Goal: Information Seeking & Learning: Understand process/instructions

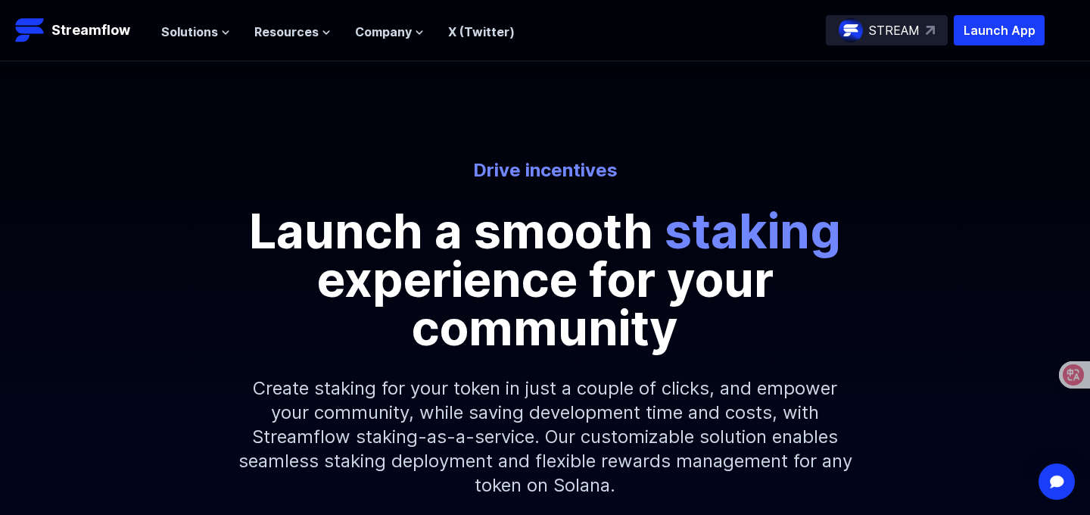
click at [900, 330] on div "Drive incentives Launch a smooth staking experience for your community" at bounding box center [545, 255] width 863 height 194
click at [1051, 484] on img "Open Intercom Messenger" at bounding box center [1056, 481] width 20 height 16
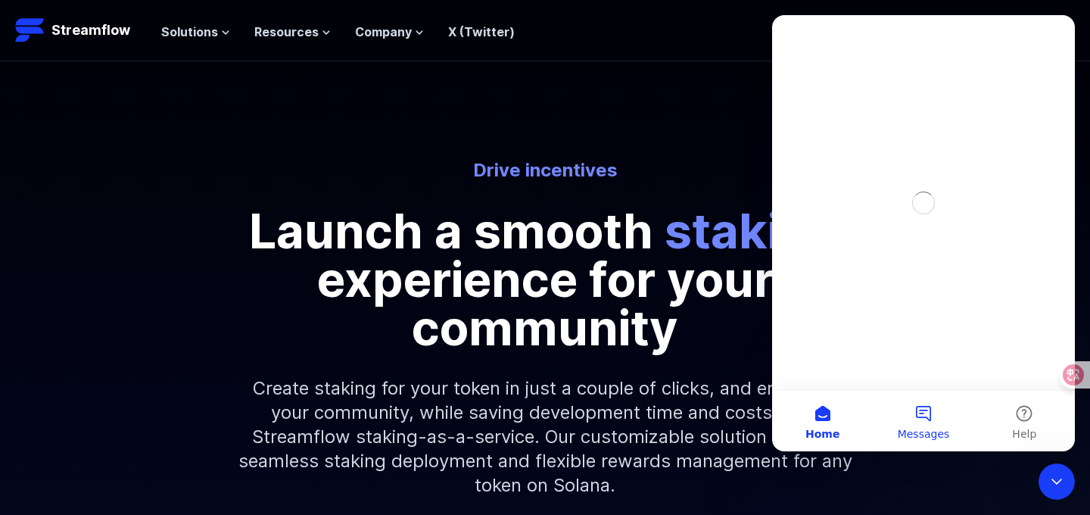
click at [919, 416] on button "Messages" at bounding box center [922, 420] width 101 height 61
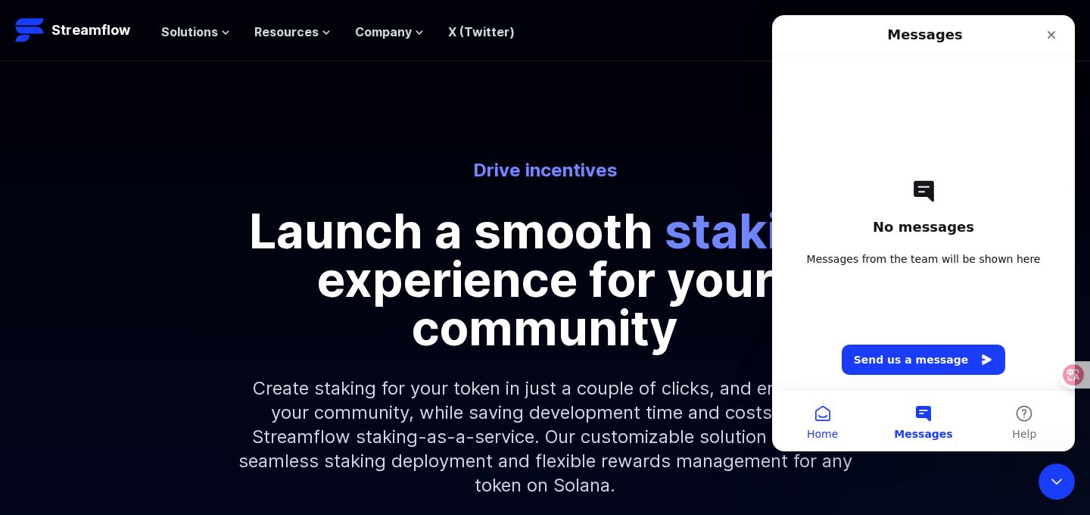
click at [834, 406] on button "Home" at bounding box center [822, 420] width 101 height 61
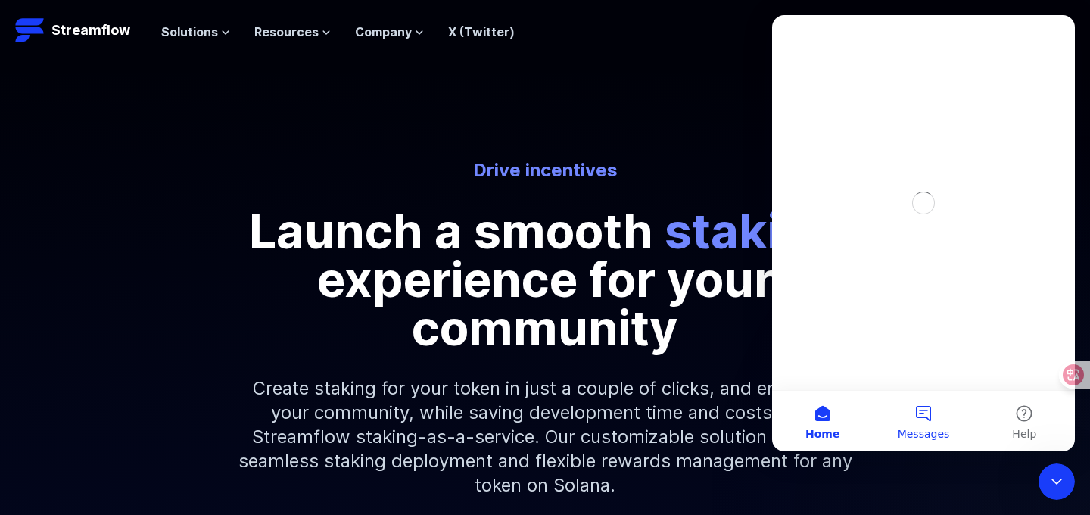
click at [921, 406] on button "Messages" at bounding box center [922, 420] width 101 height 61
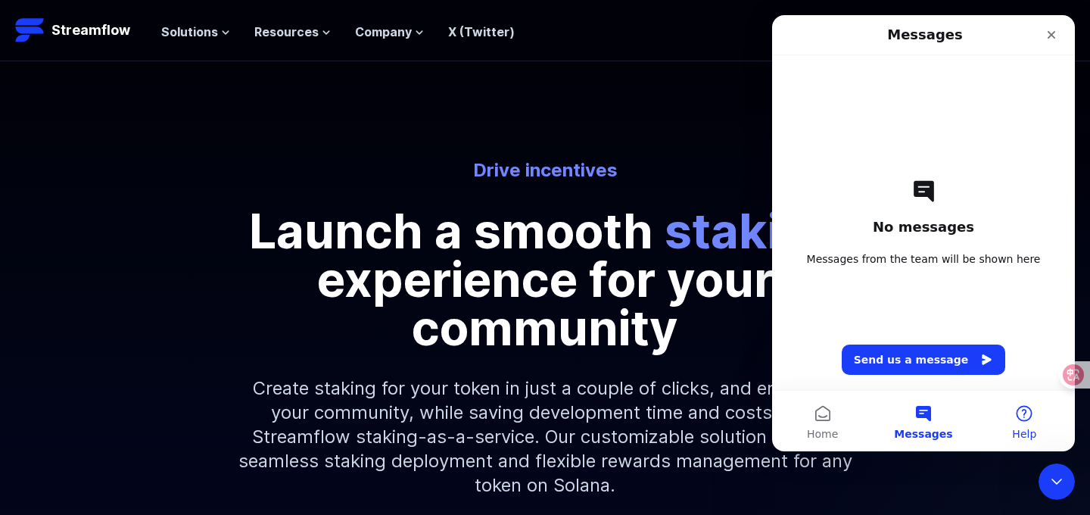
click at [1001, 405] on button "Help" at bounding box center [1024, 420] width 101 height 61
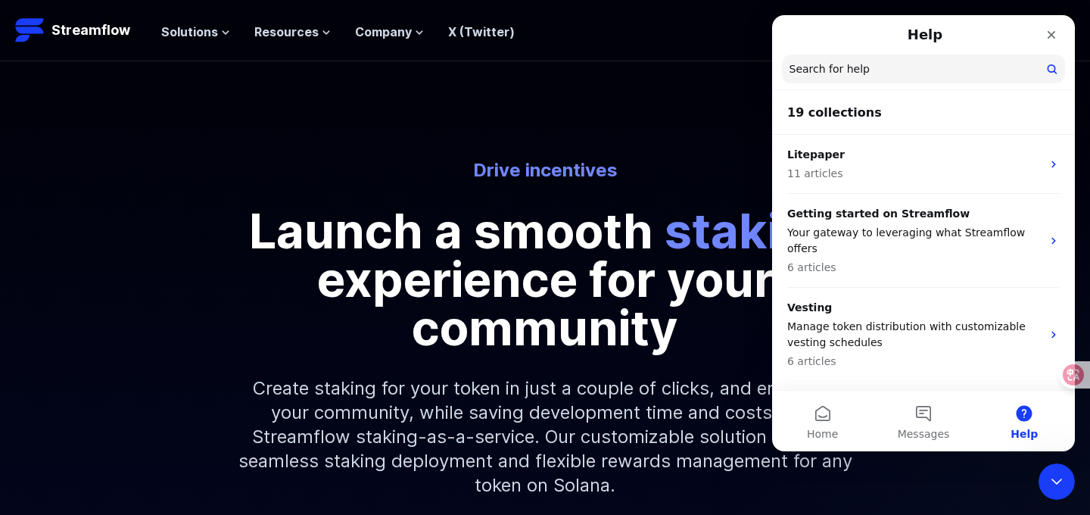
click at [862, 115] on h2 "19 collections" at bounding box center [923, 113] width 272 height 18
click at [880, 112] on h2 "19 collections" at bounding box center [923, 113] width 272 height 18
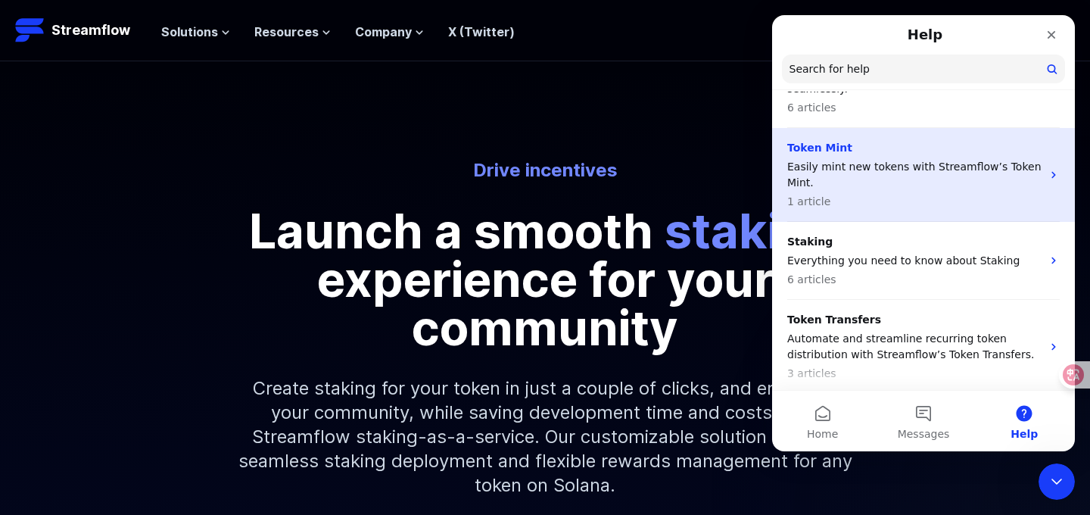
scroll to position [443, 0]
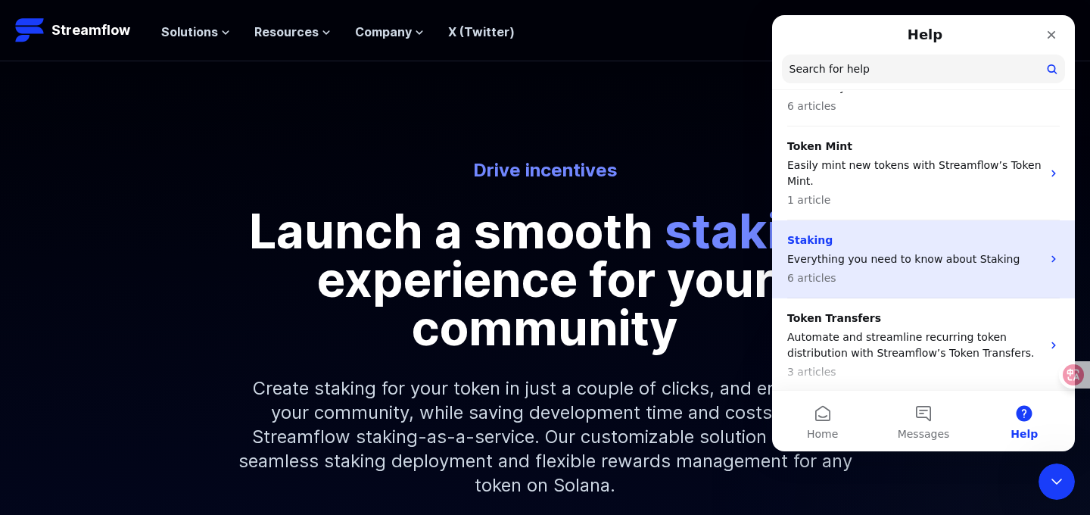
click at [941, 270] on p "6 articles" at bounding box center [914, 278] width 254 height 16
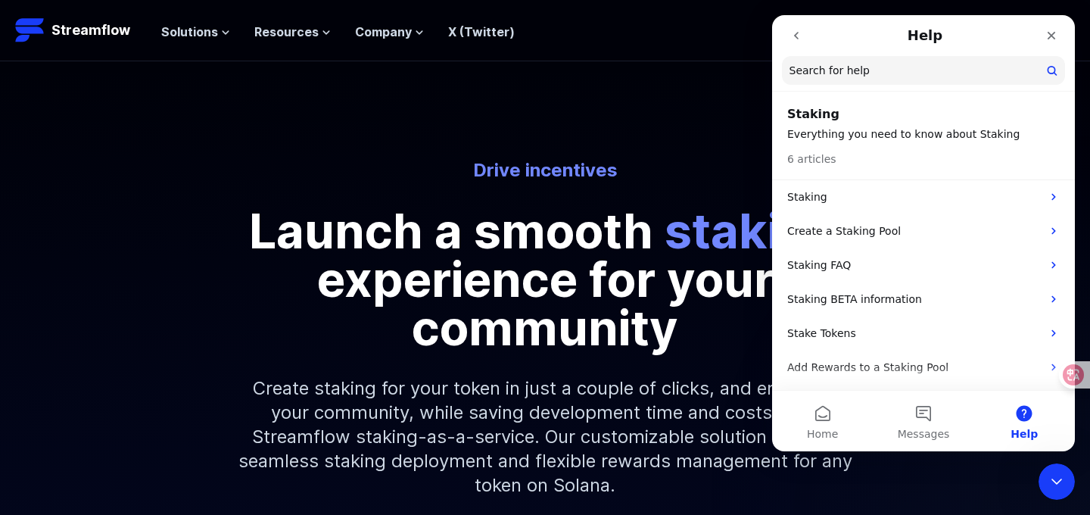
scroll to position [0, 0]
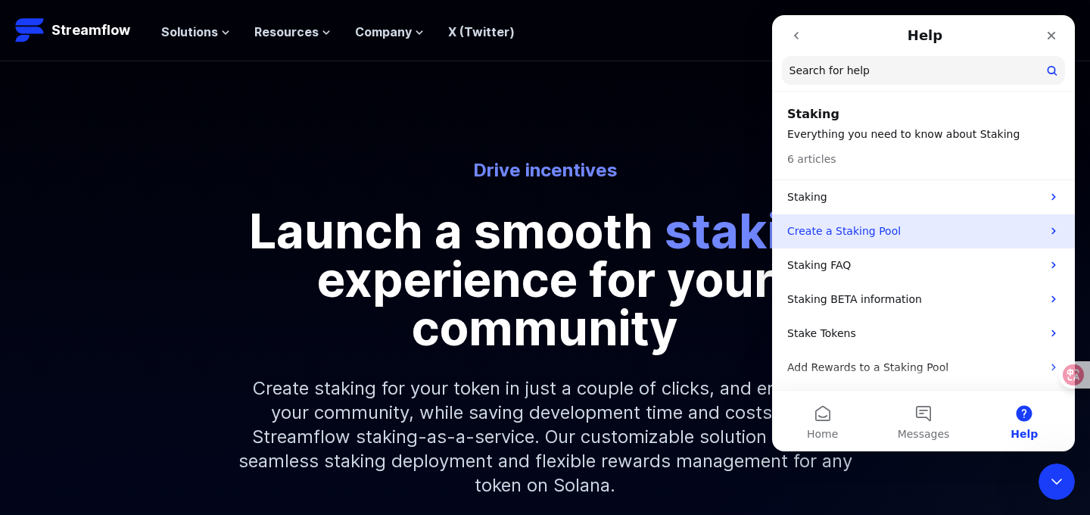
click at [885, 227] on p "Create a Staking Pool" at bounding box center [914, 231] width 254 height 16
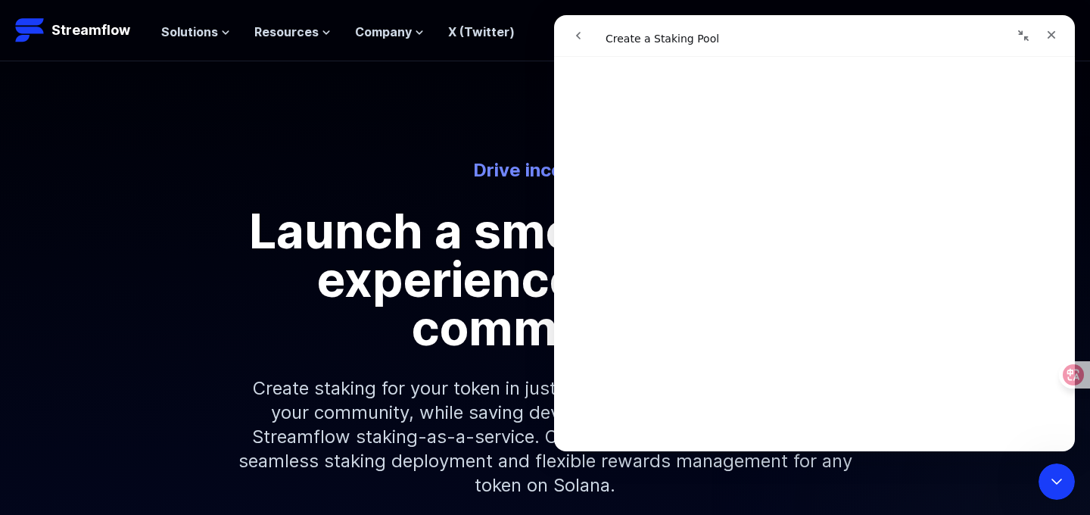
scroll to position [710, 0]
click at [1070, 381] on div at bounding box center [1067, 374] width 41 height 27
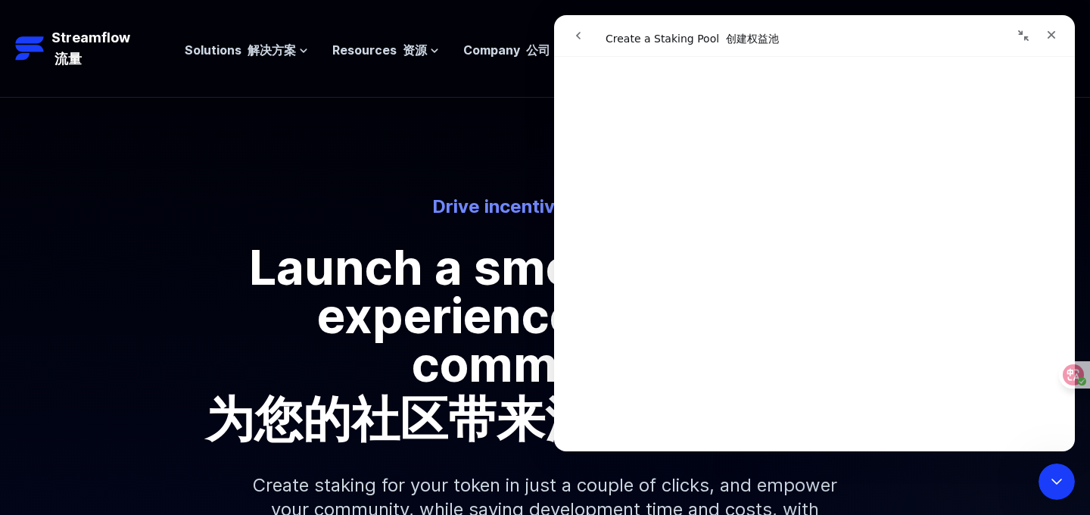
scroll to position [477, 0]
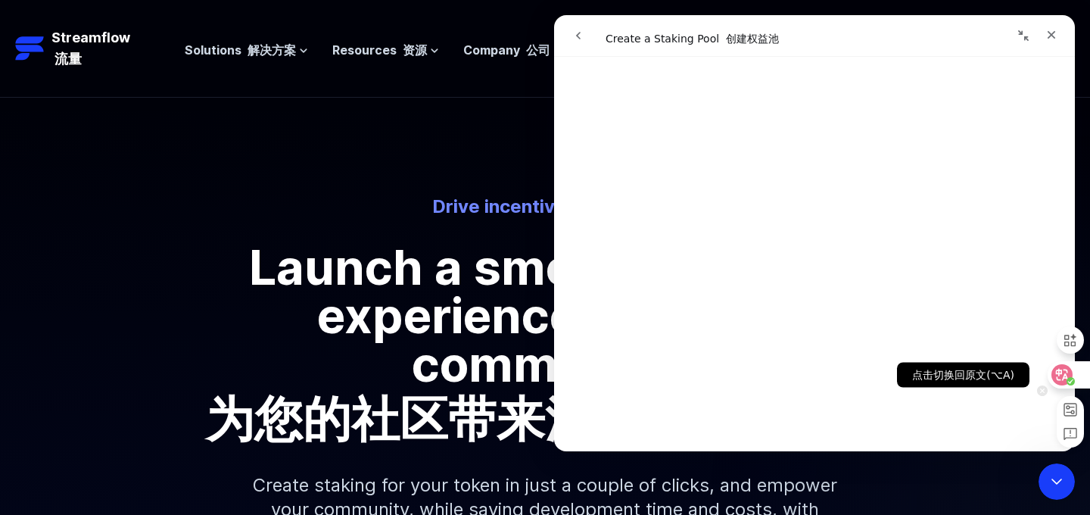
click at [1072, 375] on div at bounding box center [1067, 374] width 41 height 27
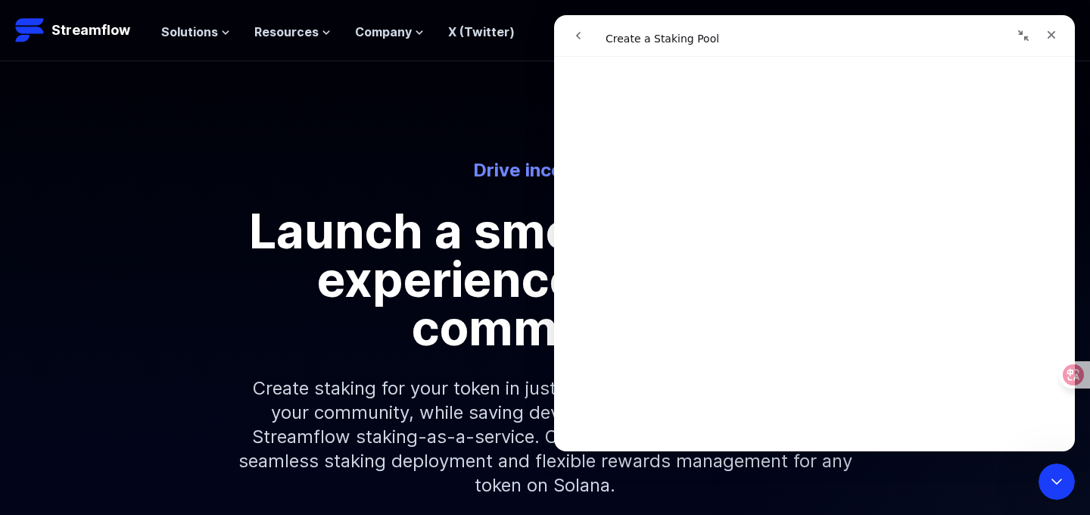
scroll to position [519, 0]
click at [385, 157] on div "Drive incentives Launch a smooth staking experience for your community Create s…" at bounding box center [545, 291] width 1090 height 460
click at [359, 197] on div "Drive incentives Launch a smooth staking experience for your community" at bounding box center [545, 255] width 863 height 194
